Goal: Navigation & Orientation: Find specific page/section

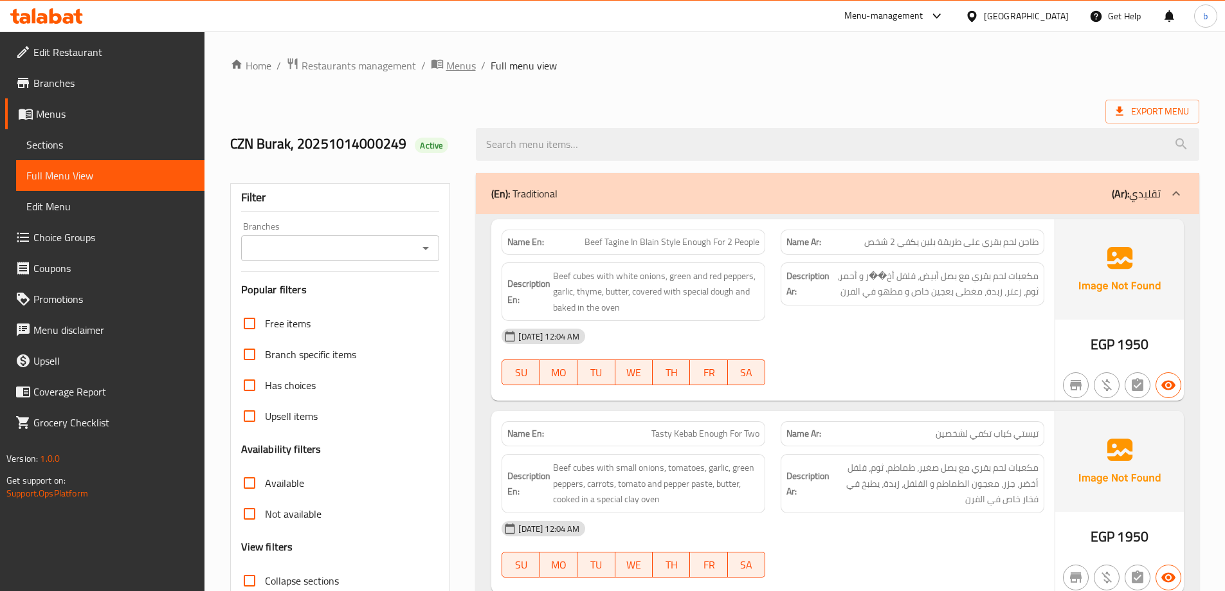
click at [462, 60] on span "Menus" at bounding box center [461, 65] width 30 height 15
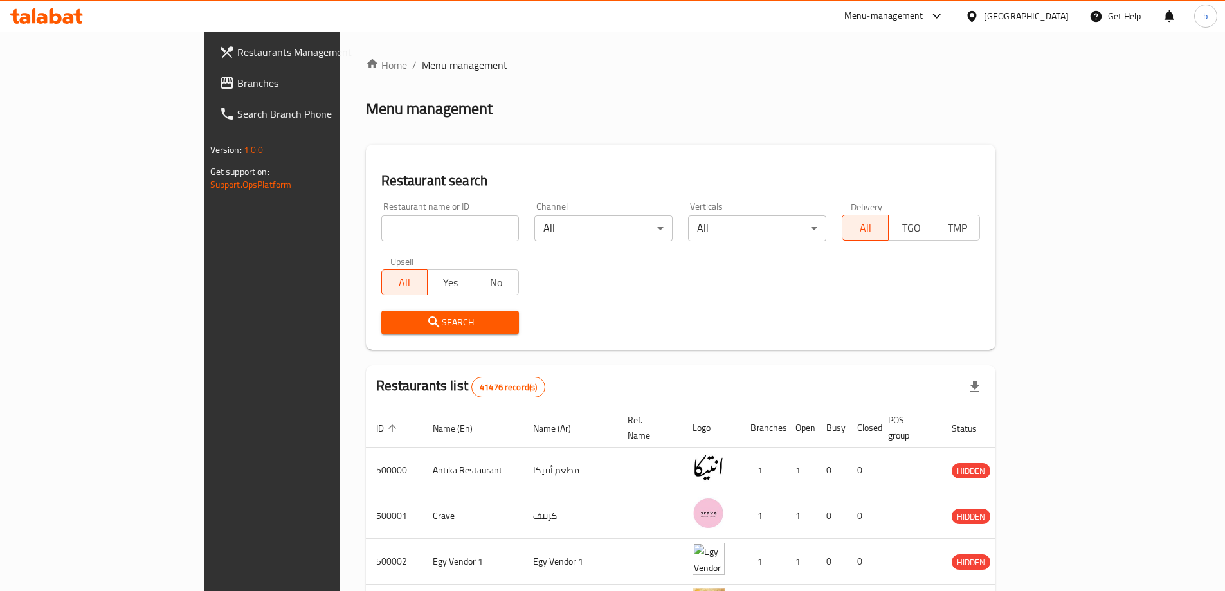
click at [1045, 13] on div "[GEOGRAPHIC_DATA]" at bounding box center [1026, 16] width 85 height 14
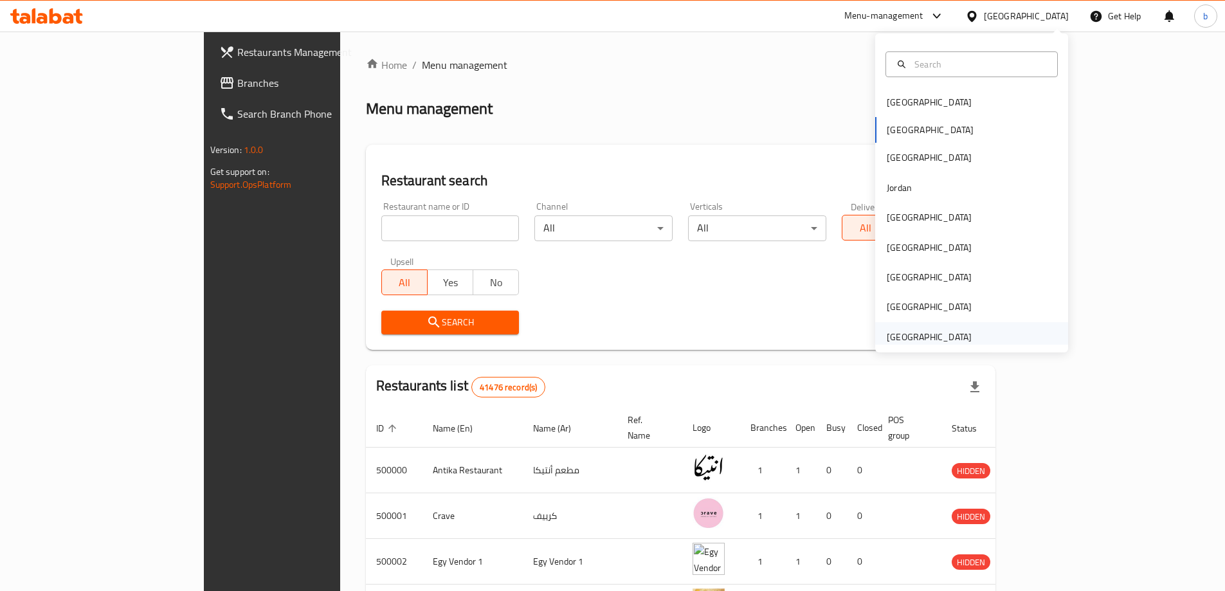
click at [903, 337] on div "United Arab Emirates" at bounding box center [928, 337] width 85 height 14
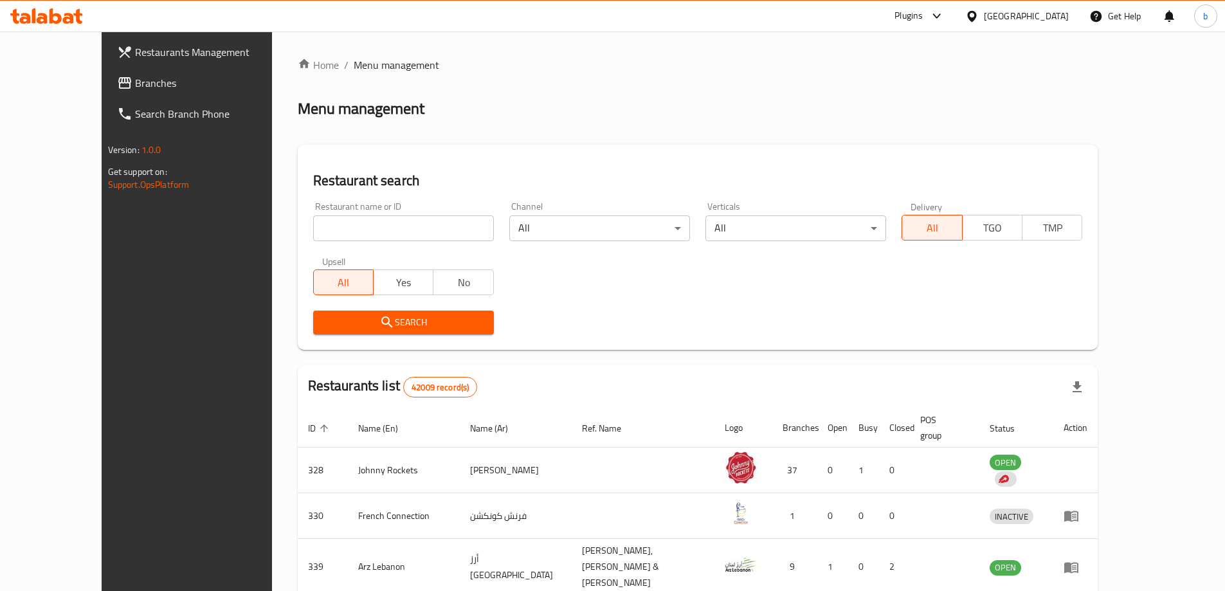
click at [135, 89] on span "Branches" at bounding box center [215, 82] width 161 height 15
